Goal: Navigation & Orientation: Find specific page/section

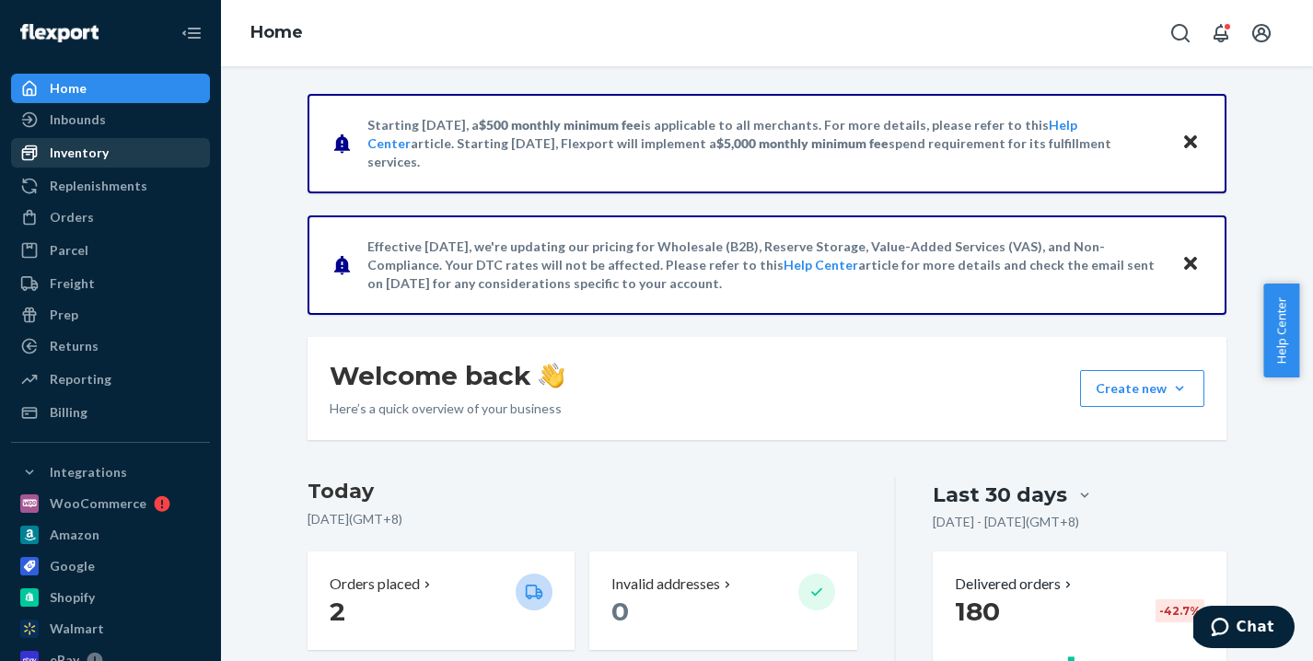
click at [80, 152] on div "Inventory" at bounding box center [79, 153] width 59 height 18
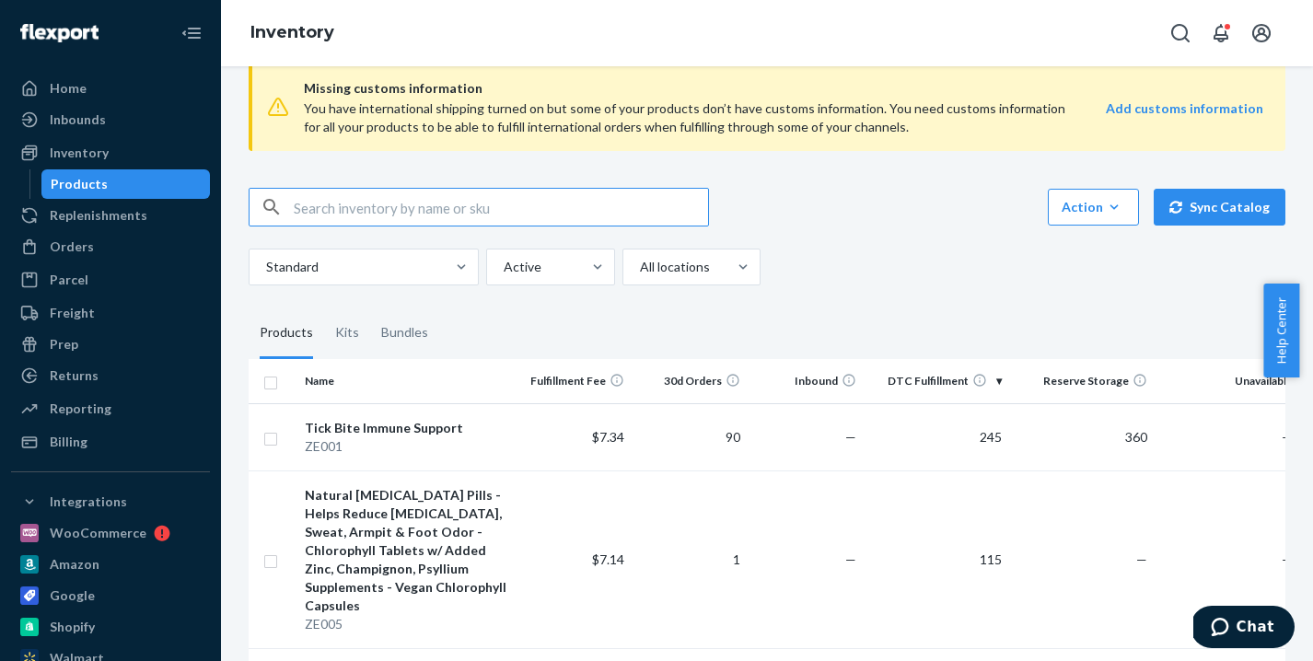
scroll to position [61, 0]
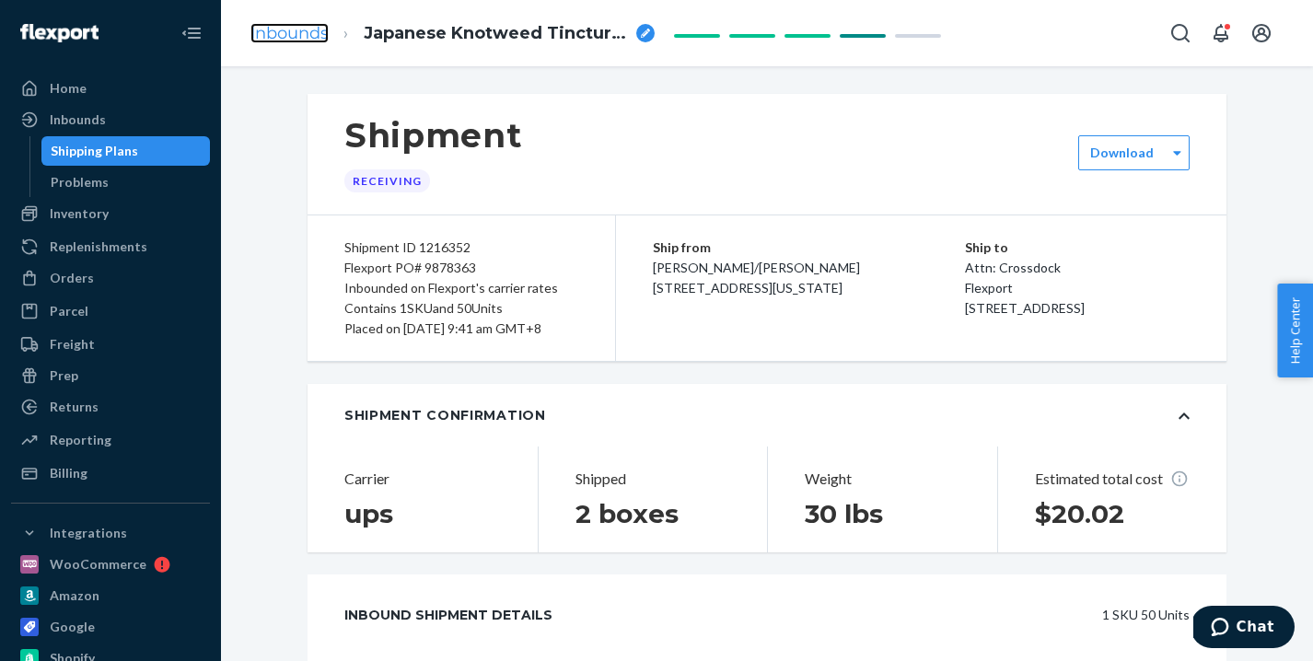
click at [298, 31] on link "Inbounds" at bounding box center [289, 33] width 78 height 20
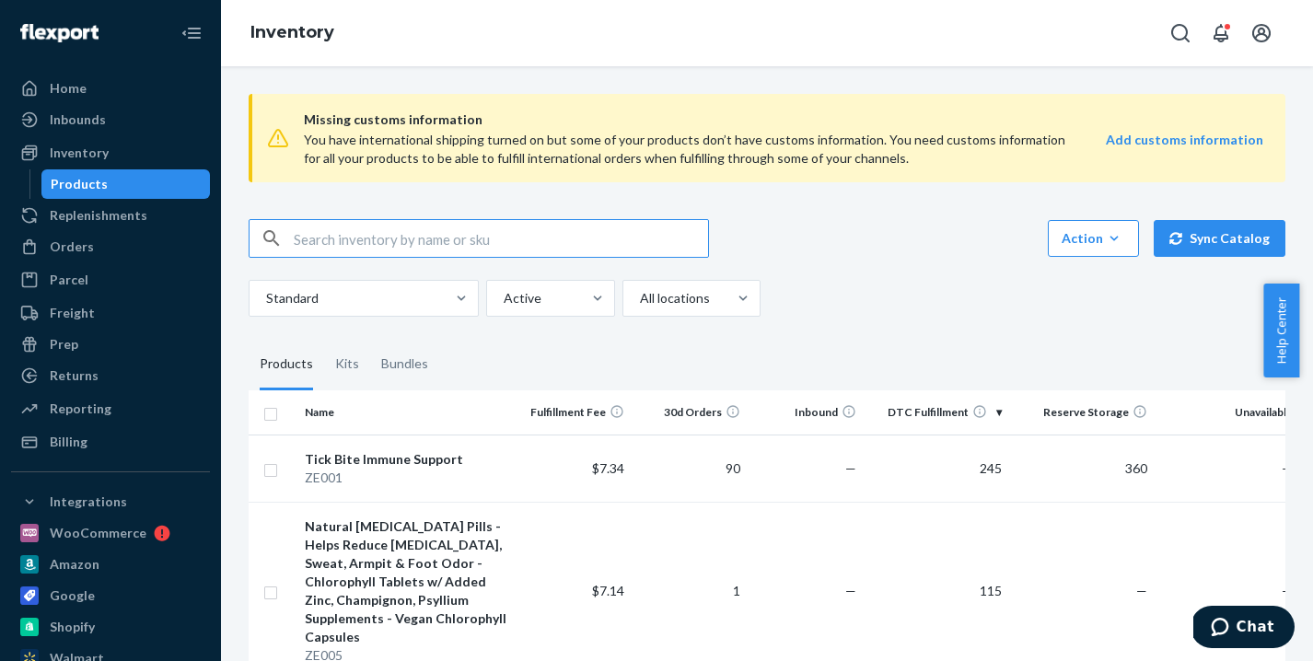
scroll to position [61, 0]
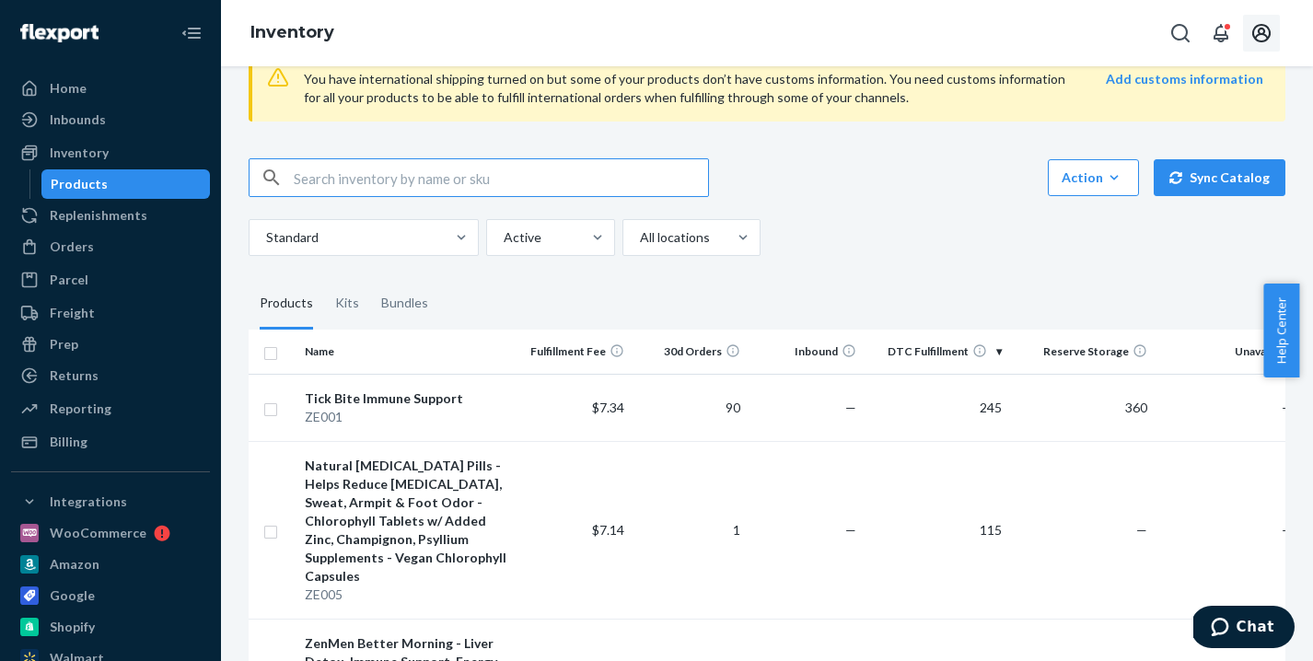
click at [1256, 29] on icon "Open account menu" at bounding box center [1261, 33] width 22 height 22
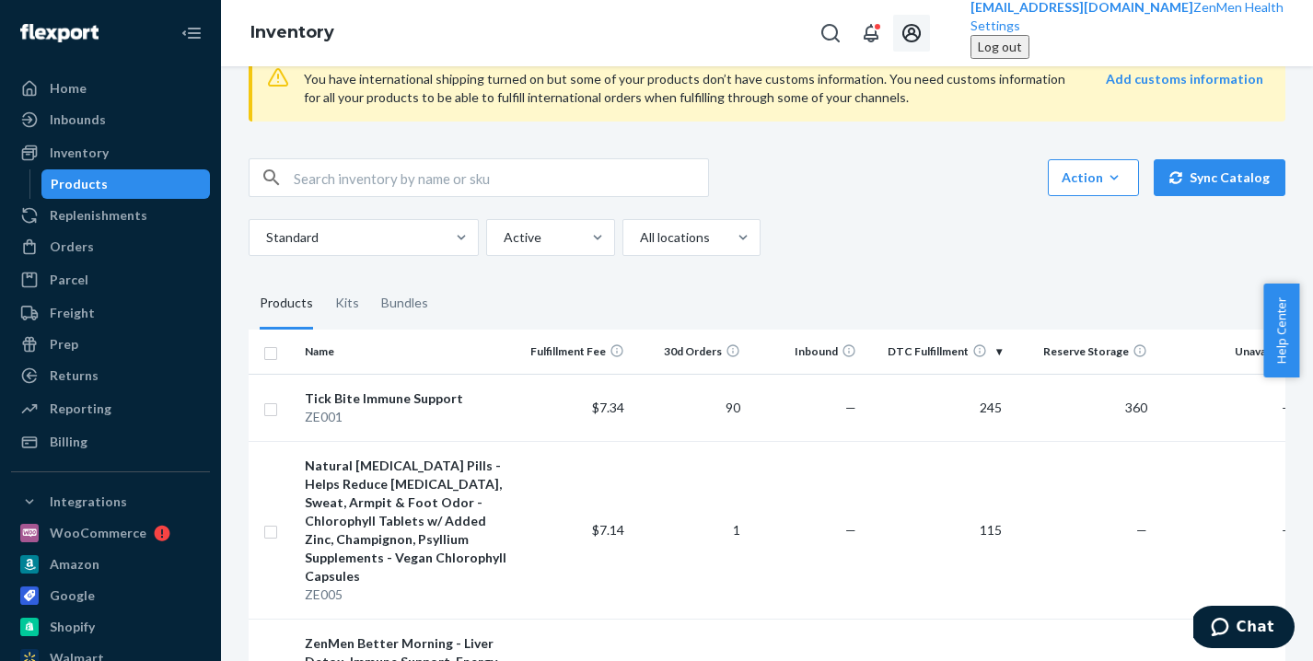
drag, startPoint x: 1147, startPoint y: 183, endPoint x: 1004, endPoint y: 3, distance: 230.6
click at [1022, 56] on div "Log out" at bounding box center [1000, 47] width 44 height 18
